Goal: Transaction & Acquisition: Purchase product/service

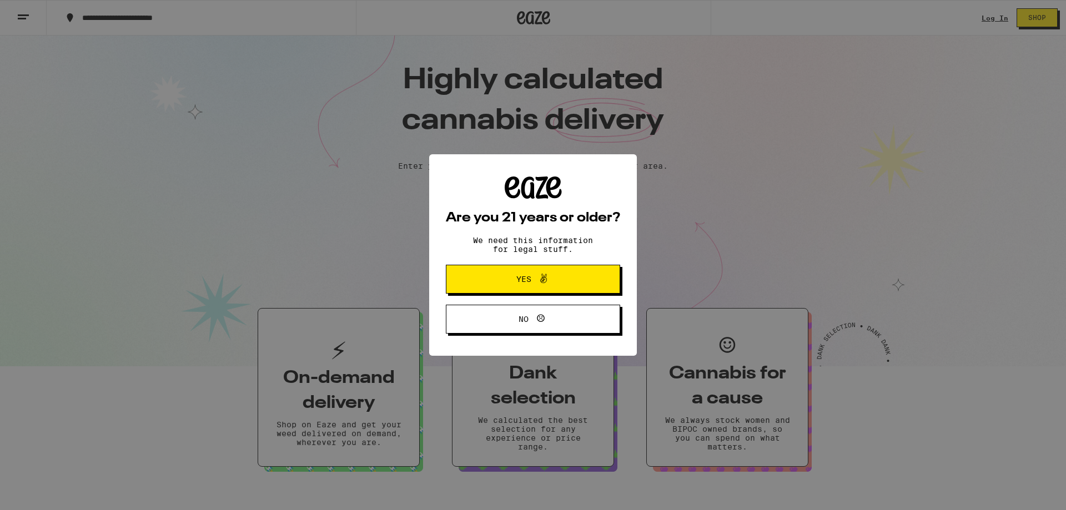
click at [552, 281] on span "Yes" at bounding box center [533, 279] width 84 height 14
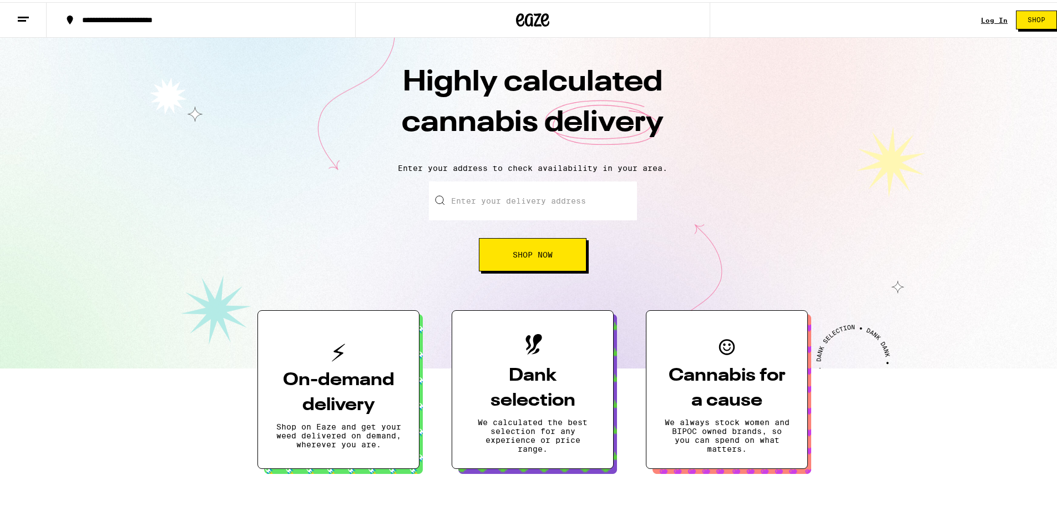
click at [992, 16] on link "Log In" at bounding box center [994, 17] width 27 height 7
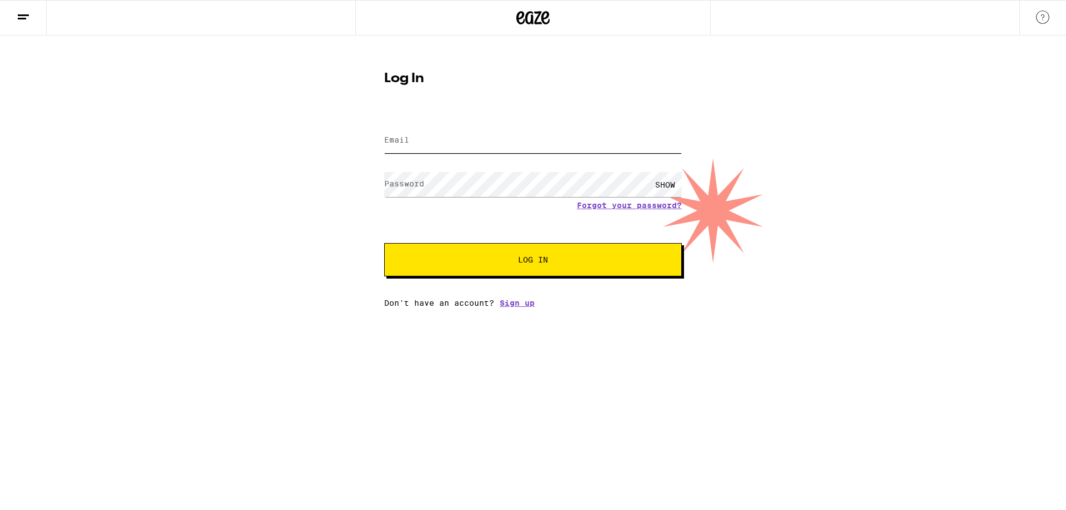
click at [423, 150] on input "Email" at bounding box center [532, 140] width 297 height 25
type input "[EMAIL_ADDRESS][DOMAIN_NAME]"
click at [384, 243] on button "Log In" at bounding box center [532, 259] width 297 height 33
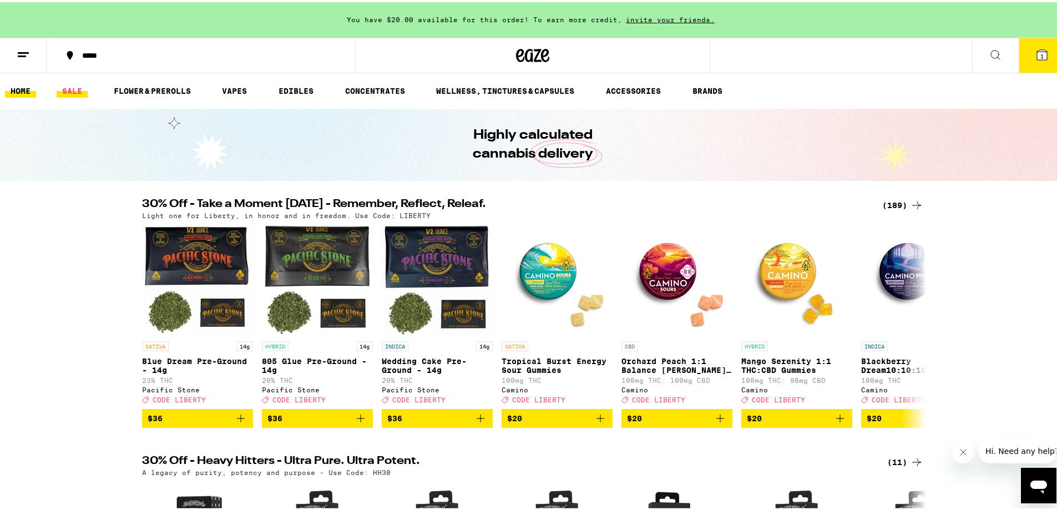
click at [79, 90] on link "SALE" at bounding box center [72, 88] width 31 height 13
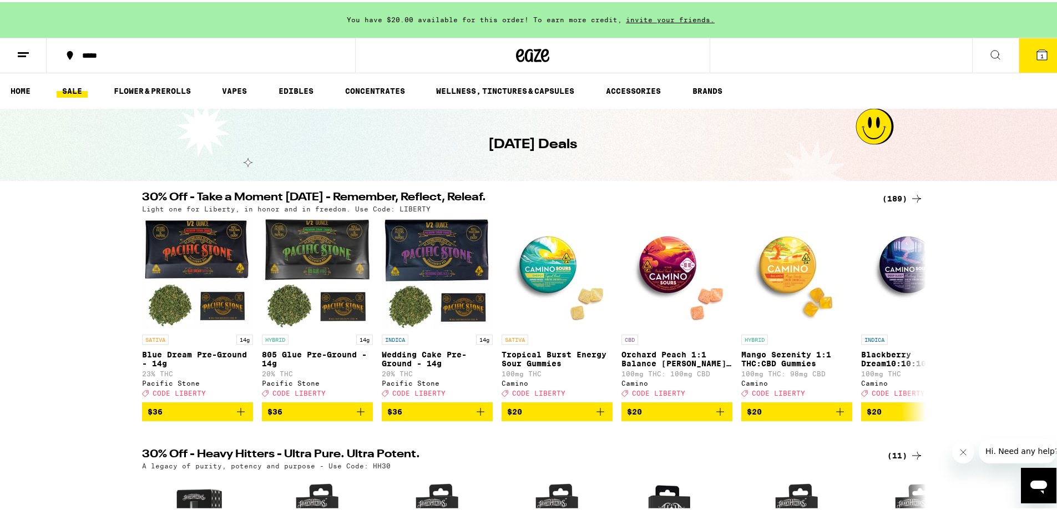
click at [895, 195] on div "(189)" at bounding box center [902, 196] width 41 height 13
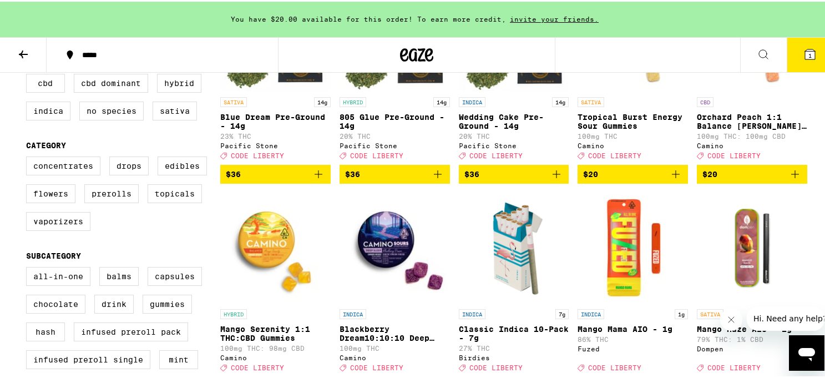
scroll to position [222, 0]
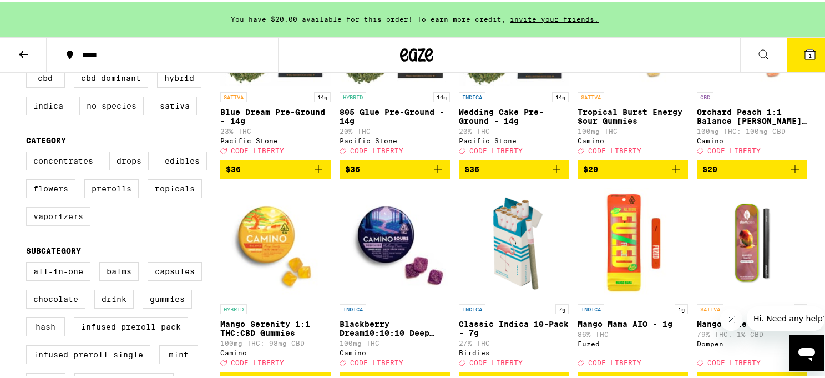
click at [82, 224] on label "Vaporizers" at bounding box center [58, 214] width 64 height 19
click at [29, 152] on input "Vaporizers" at bounding box center [28, 152] width 1 height 1
checkbox input "true"
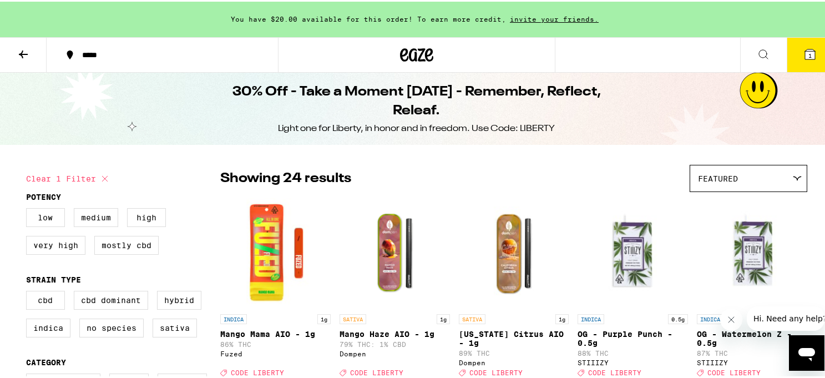
click at [22, 50] on icon at bounding box center [23, 52] width 13 height 13
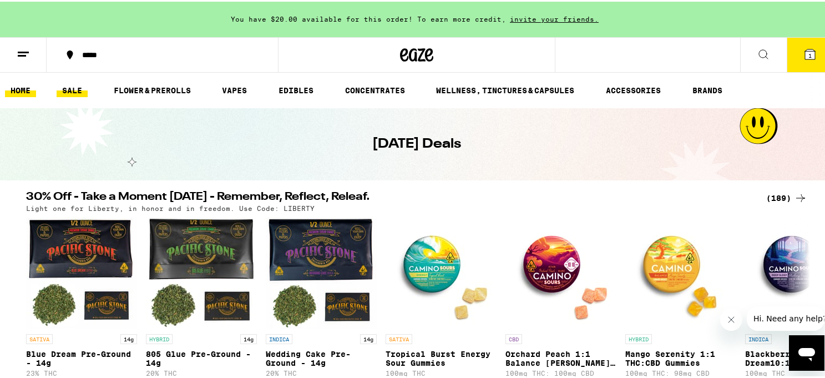
click at [19, 87] on link "HOME" at bounding box center [20, 88] width 31 height 13
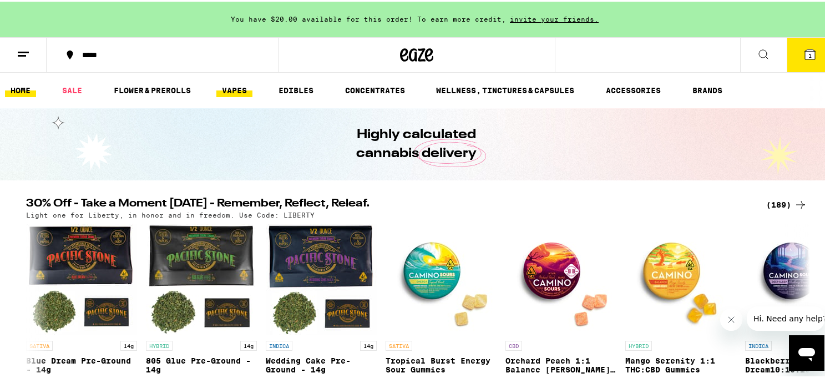
click at [239, 93] on link "VAPES" at bounding box center [234, 88] width 36 height 13
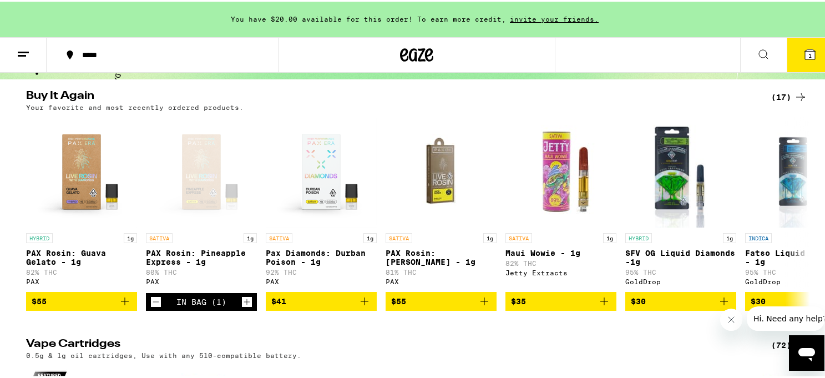
scroll to position [111, 0]
